Goal: Find specific page/section: Find specific page/section

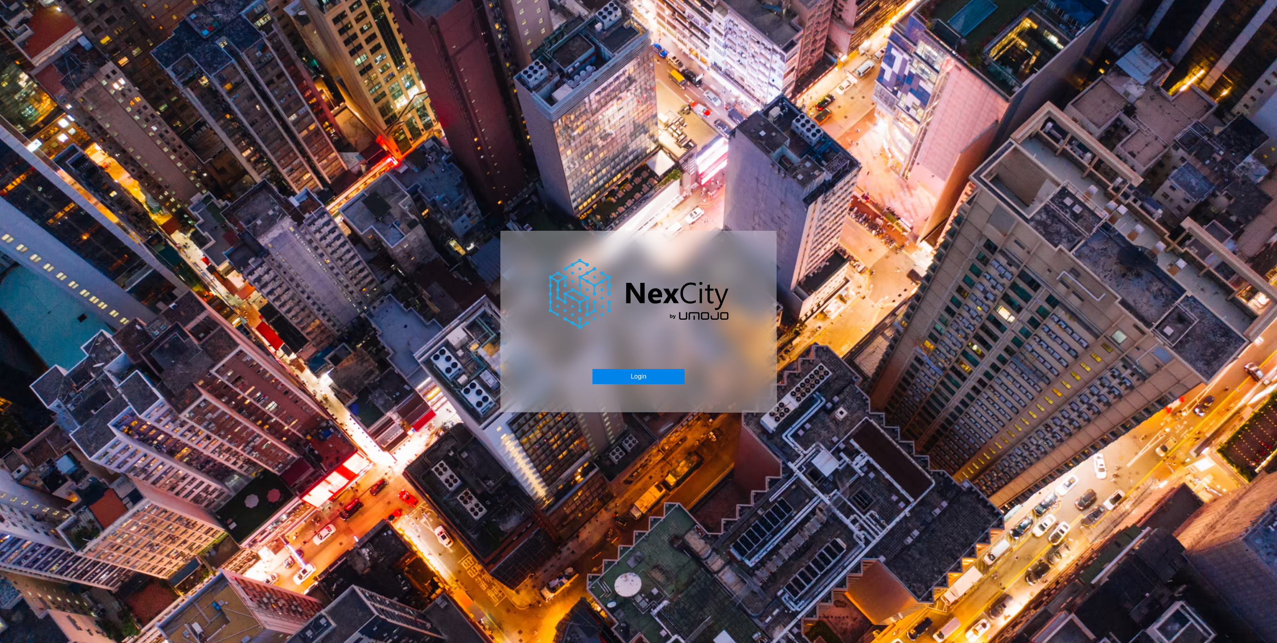
click at [632, 372] on button "Login" at bounding box center [639, 376] width 92 height 15
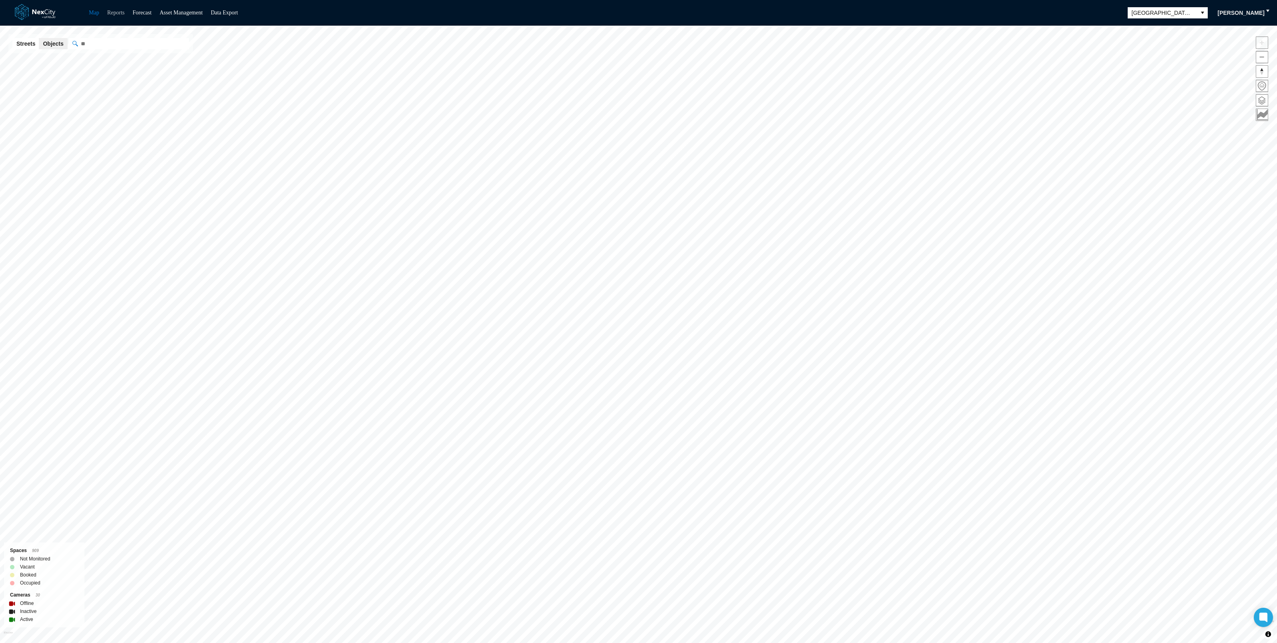
click at [121, 14] on link "Reports" at bounding box center [116, 13] width 18 height 6
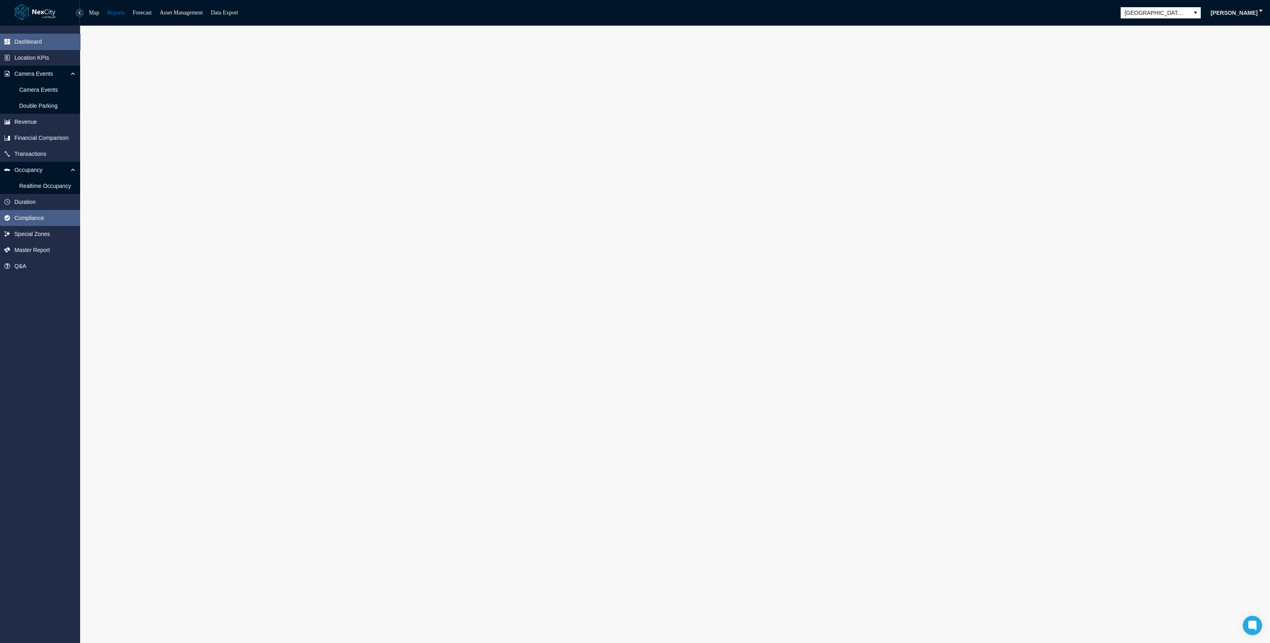
click at [34, 216] on span "Compliance" at bounding box center [29, 218] width 30 height 8
click at [30, 214] on span "Compliance" at bounding box center [29, 218] width 30 height 8
